Goal: Check status: Check status

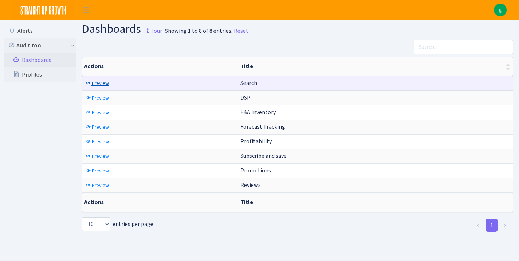
click at [103, 81] on span "Preview" at bounding box center [100, 83] width 17 height 7
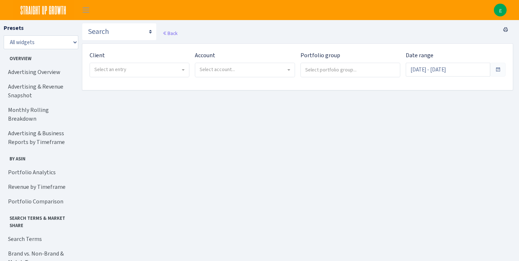
click at [119, 66] on span "Select an entry" at bounding box center [139, 70] width 99 height 14
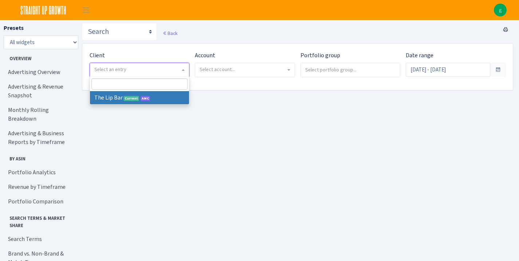
select select "387"
select select
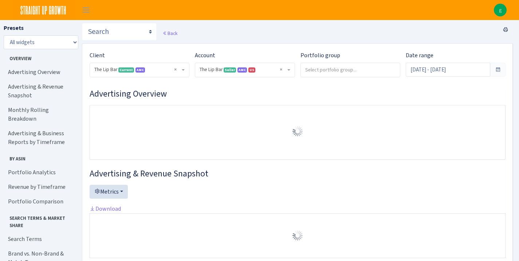
select select "2713864224225319"
click at [444, 71] on input "[DATE] - [DATE]" at bounding box center [448, 70] width 85 height 14
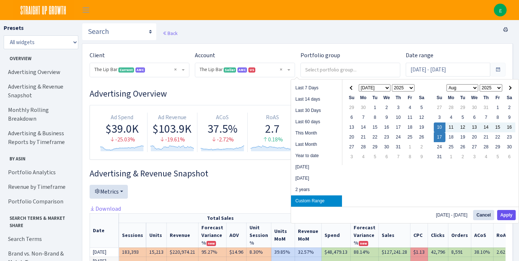
click at [509, 216] on button "Apply" at bounding box center [506, 215] width 19 height 10
type input "[DATE] - [DATE]"
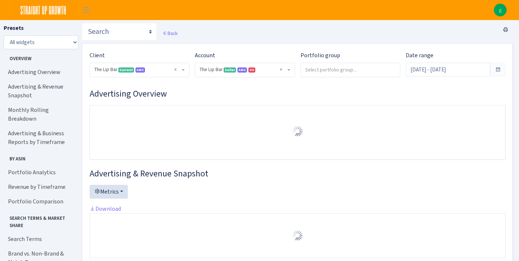
select select "2713864224225319"
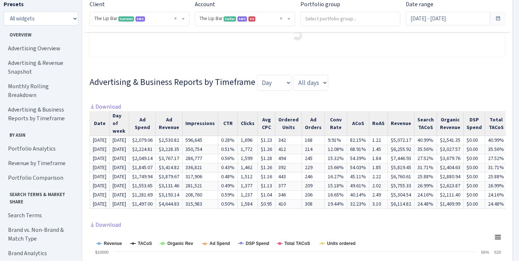
scroll to position [398, 0]
